Goal: Entertainment & Leisure: Browse casually

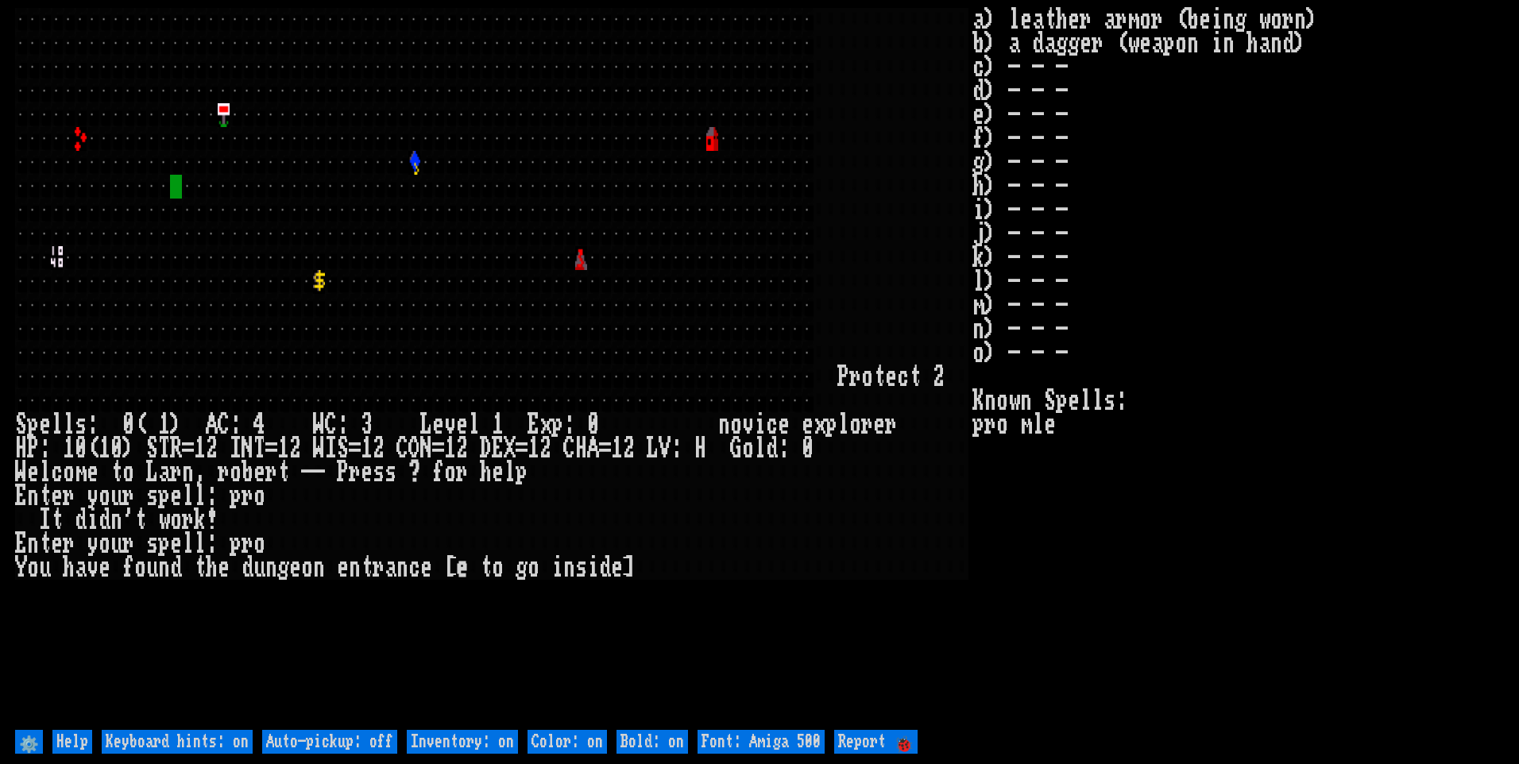
click at [354, 748] on off "Auto-pickup: off" at bounding box center [329, 742] width 135 height 24
type off "Auto-pickup: on"
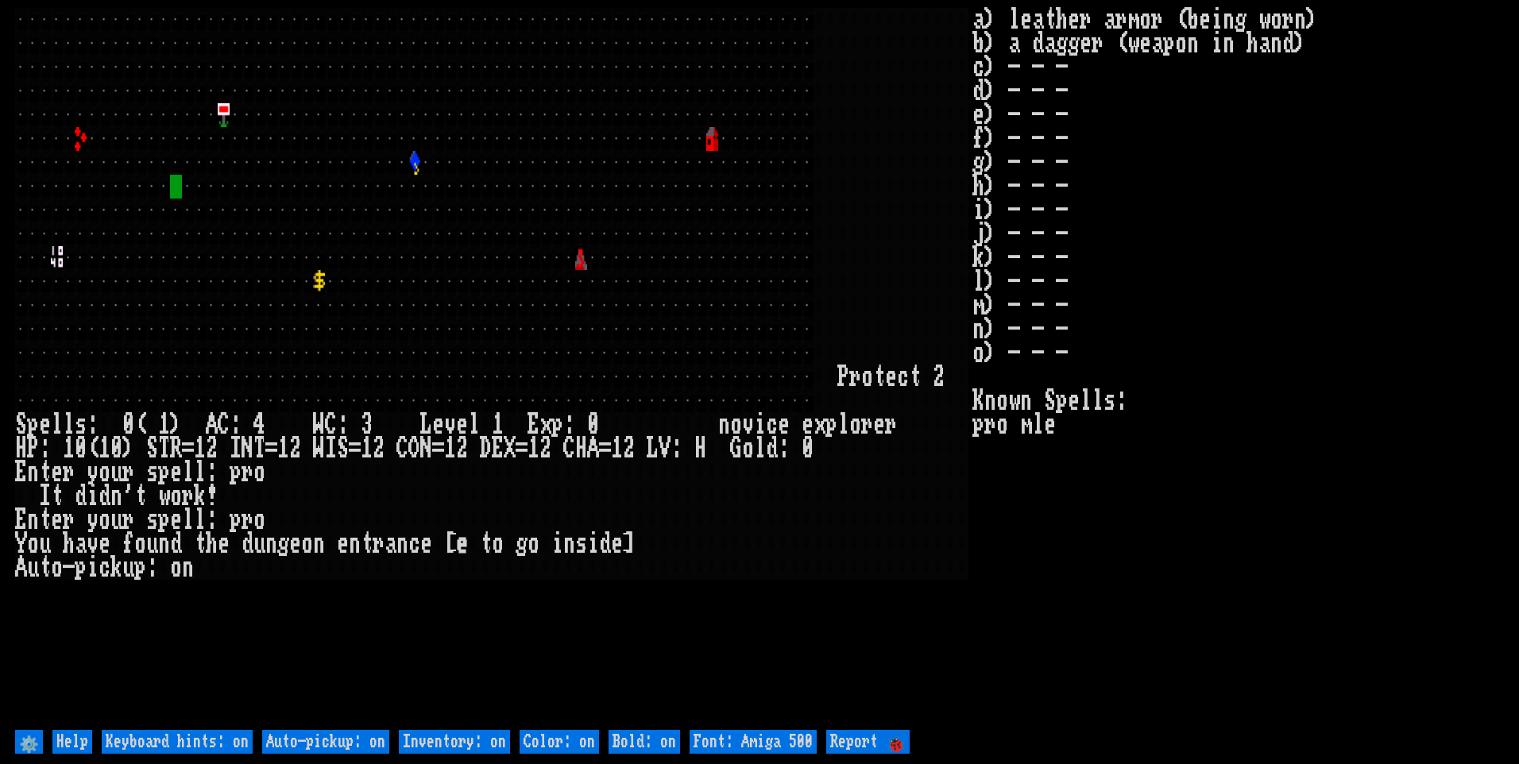
click at [427, 737] on on "Inventory: on" at bounding box center [454, 742] width 111 height 24
type on "Inventory: off"
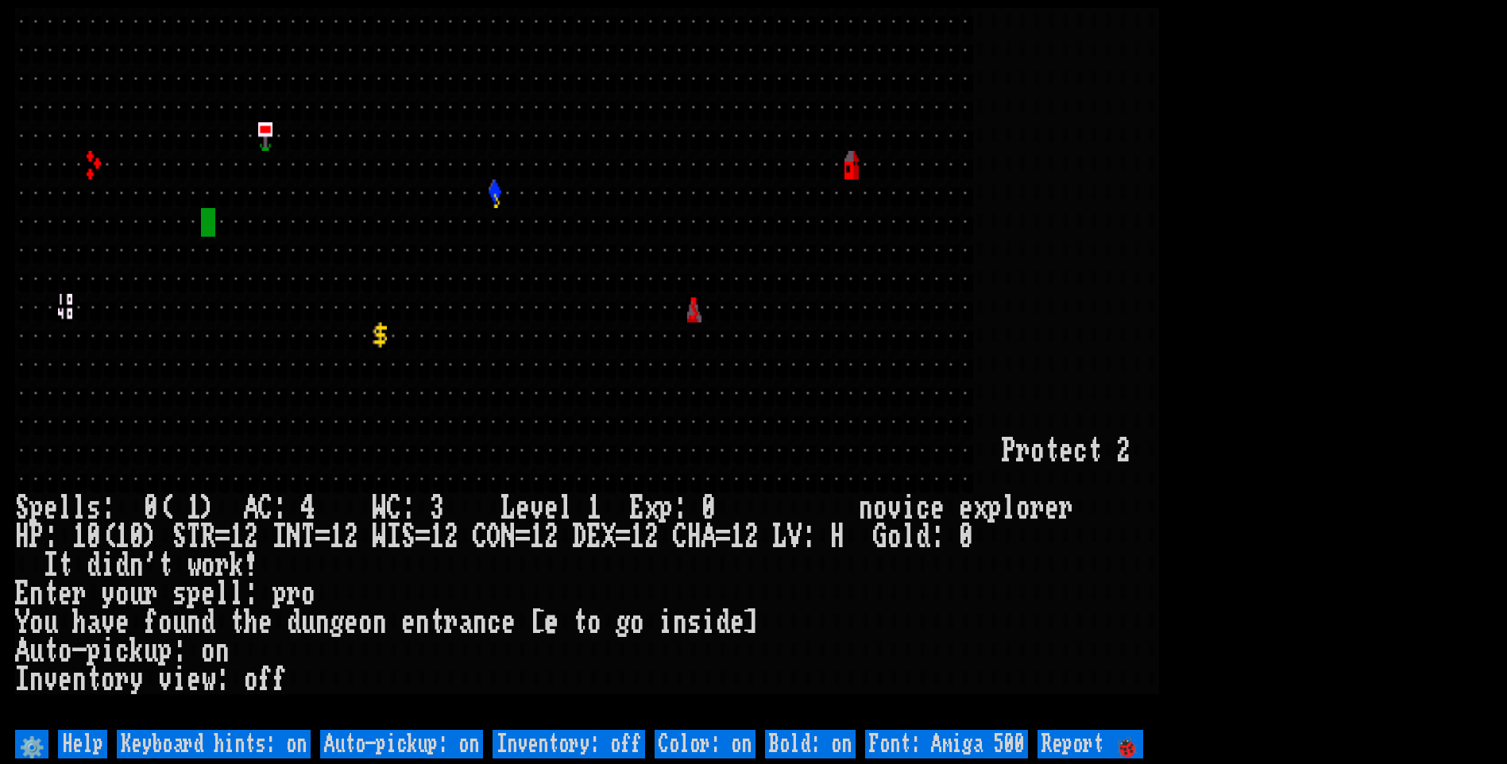
click at [931, 740] on 500 "Font: Amiga 500" at bounding box center [946, 744] width 163 height 29
type 500 "Font: Amiga 1200"
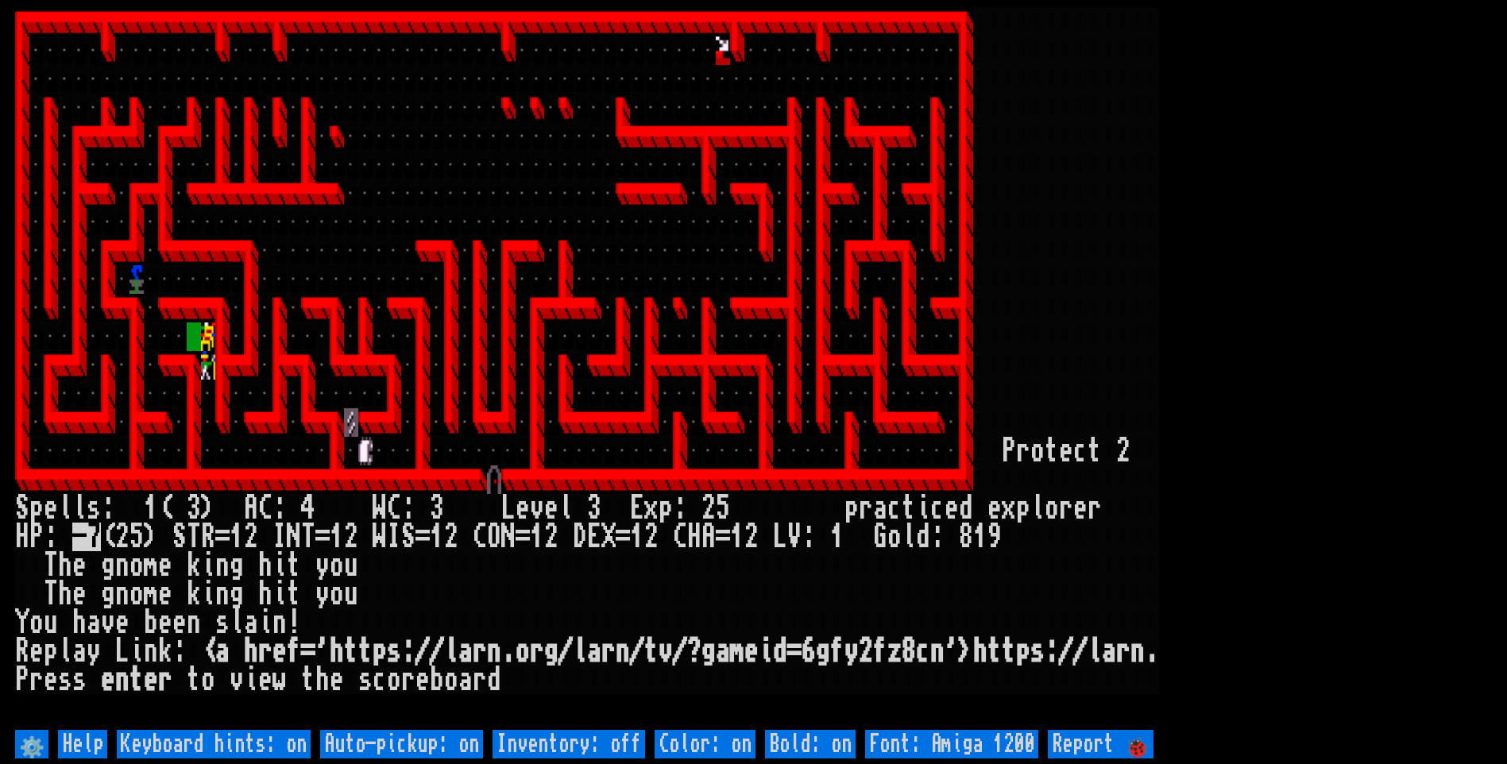
click at [1441, 431] on larn at bounding box center [753, 367] width 1477 height 718
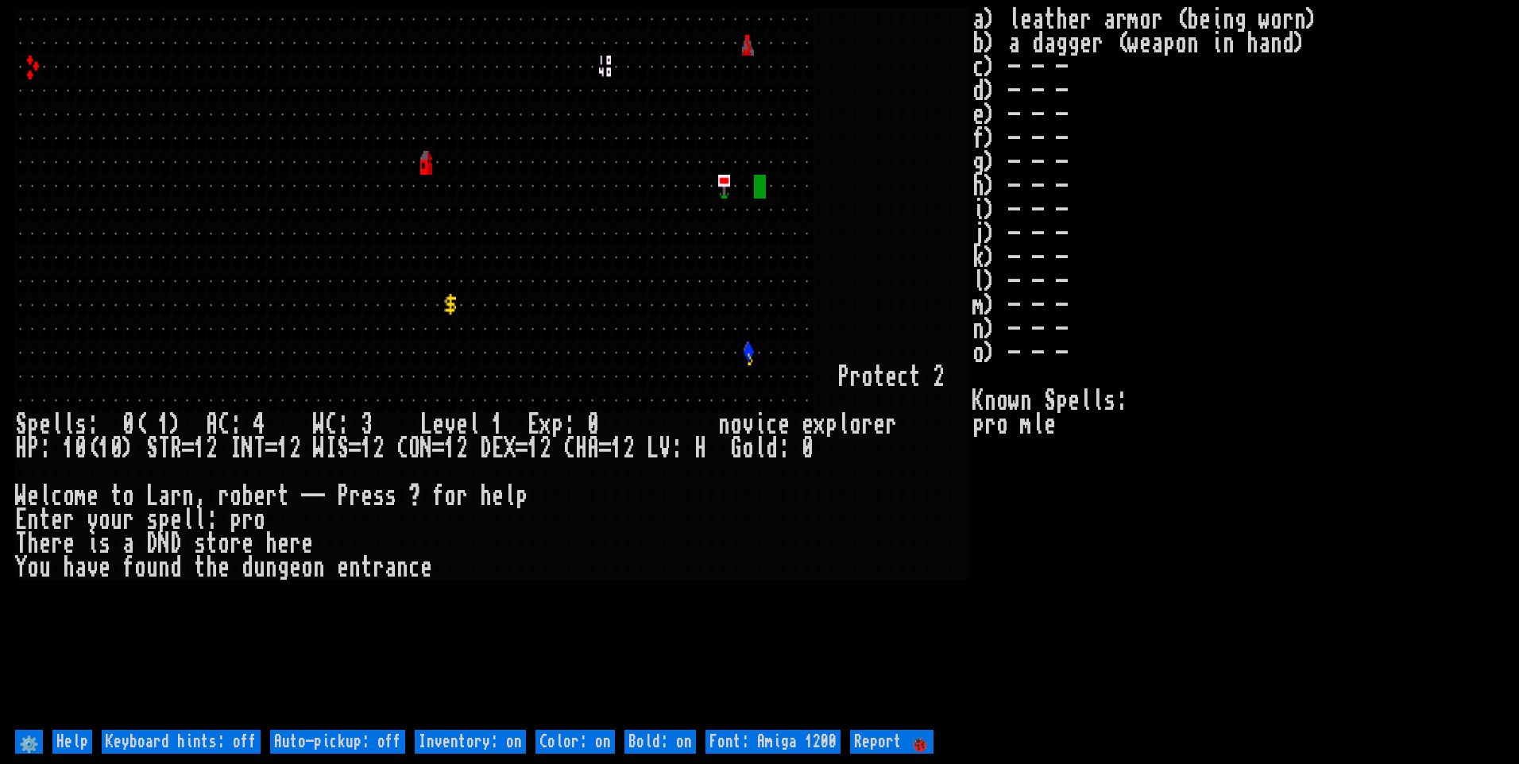
drag, startPoint x: 377, startPoint y: 745, endPoint x: 457, endPoint y: 747, distance: 80.3
click at [377, 745] on off "Auto-pickup: off" at bounding box center [337, 742] width 135 height 24
type off "Auto-pickup: on"
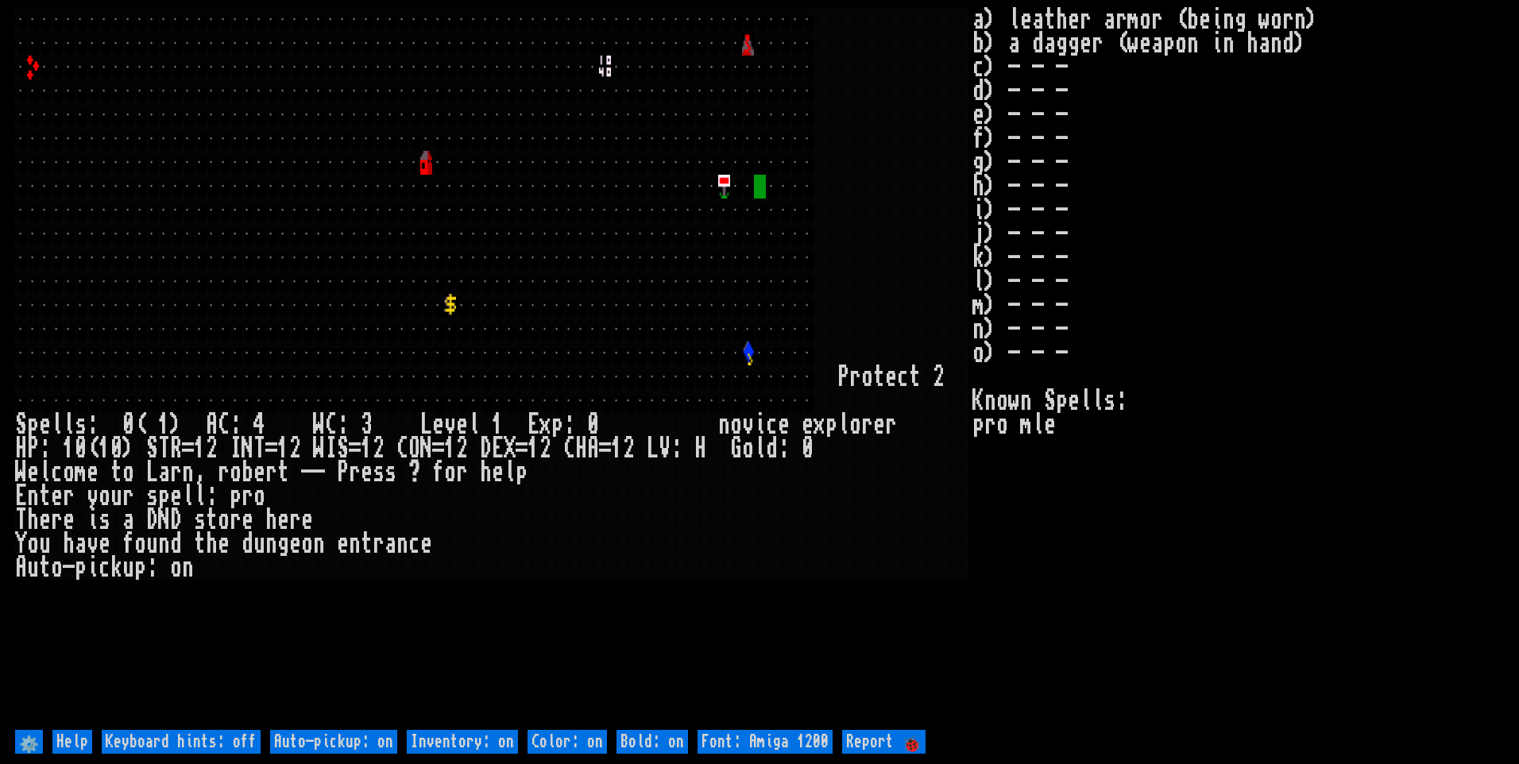
click at [458, 745] on on "Inventory: on" at bounding box center [462, 742] width 111 height 24
type on "Inventory: off"
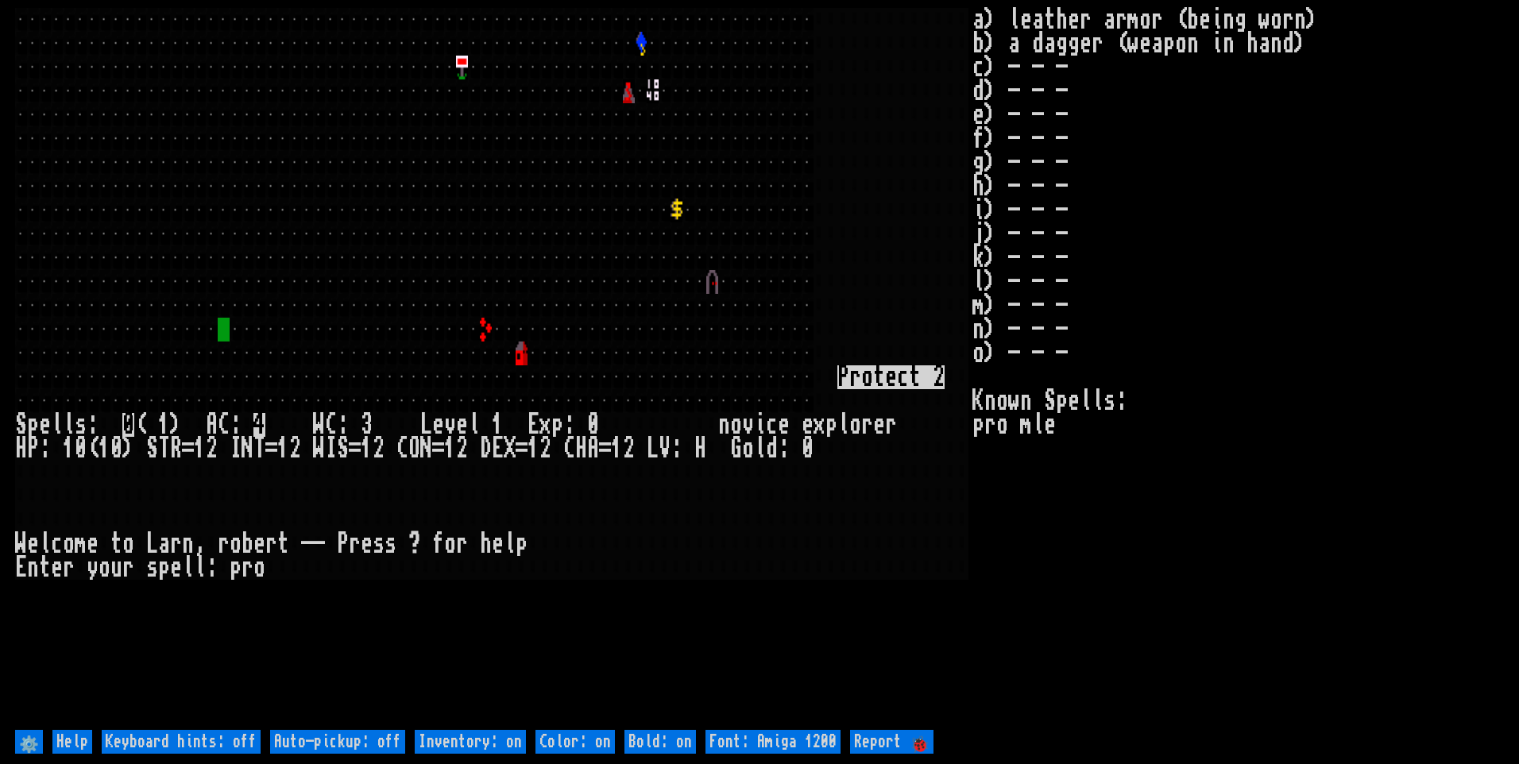
click at [357, 740] on off "Auto-pickup: off" at bounding box center [337, 742] width 135 height 24
type off "Auto-pickup: on"
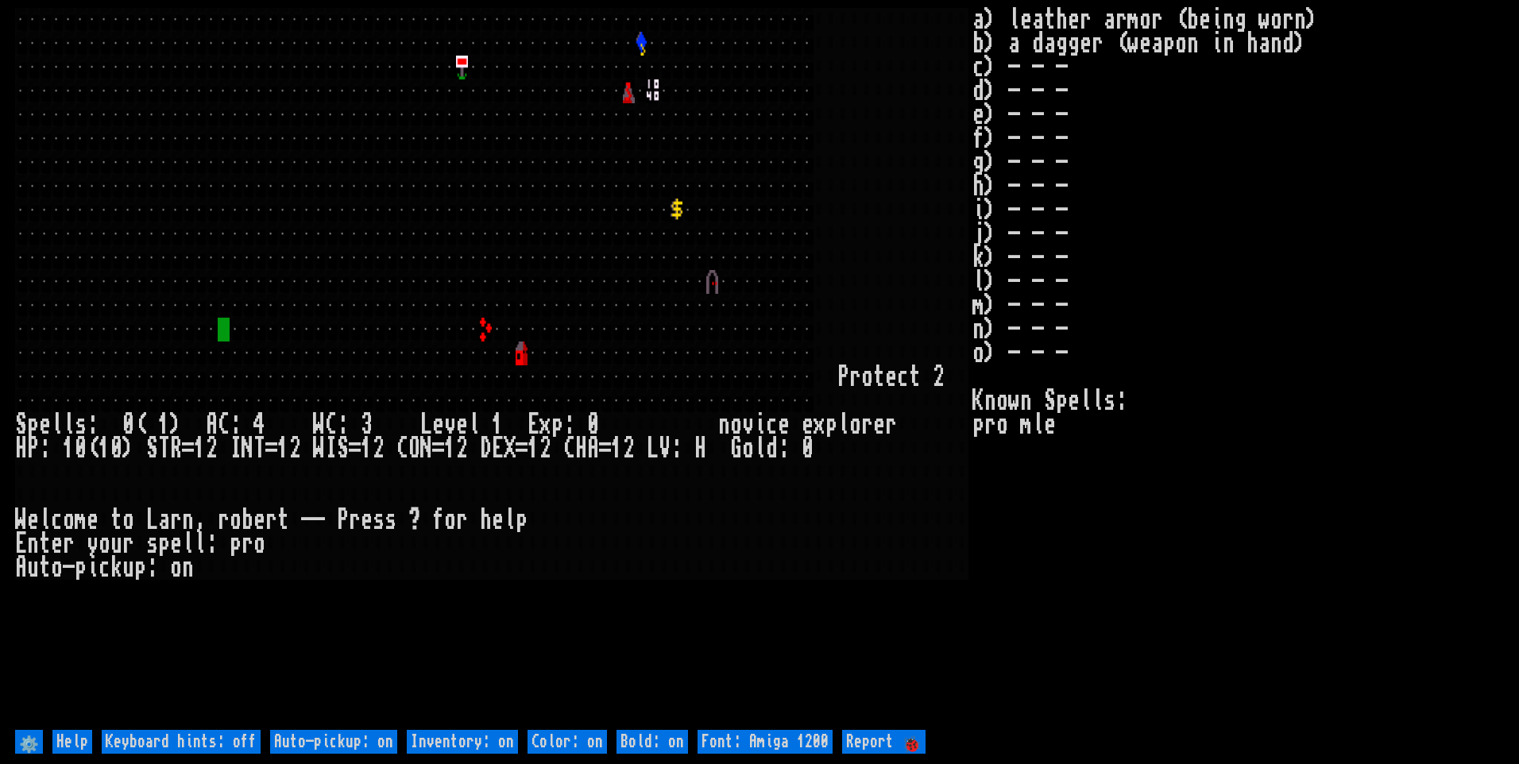
click at [460, 744] on on "Inventory: on" at bounding box center [462, 742] width 111 height 24
type on "Inventory: off"
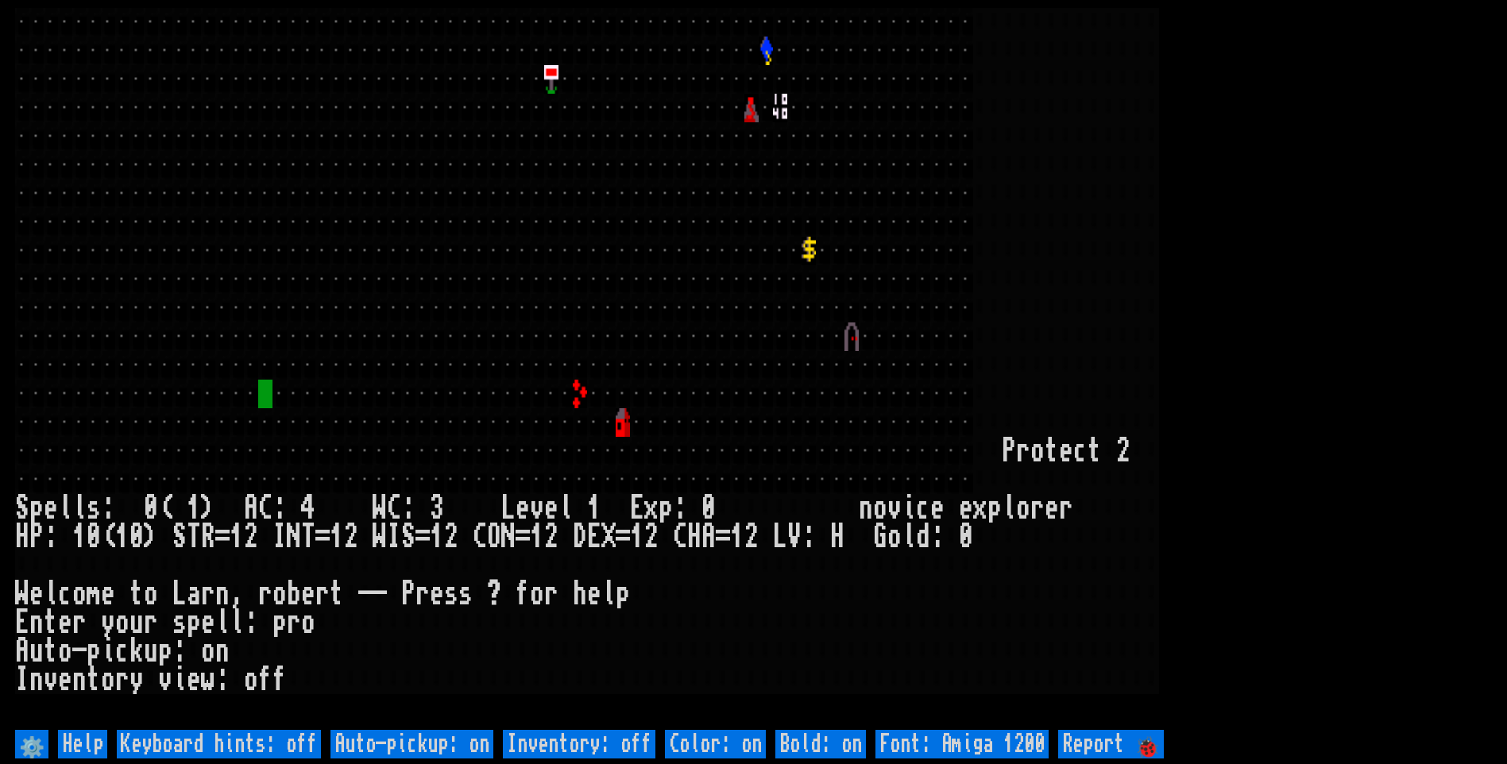
click at [1439, 188] on larn at bounding box center [753, 367] width 1477 height 718
